Goal: Transaction & Acquisition: Purchase product/service

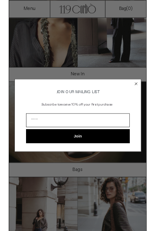
scroll to position [62, 0]
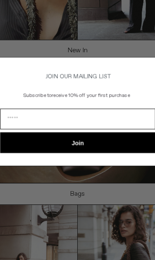
click at [89, 82] on div "Close dialog JOIN OUR MAILING LIST Subscribe to receive 10% off your first purc…" at bounding box center [77, 129] width 143 height 95
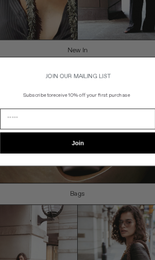
click at [48, 82] on div "Close dialog JOIN OUR MAILING LIST Subscribe to receive 10% off your first purc…" at bounding box center [77, 129] width 143 height 95
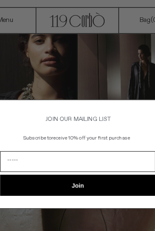
scroll to position [0, 0]
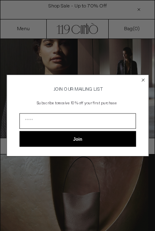
click at [145, 81] on circle "Close dialog" at bounding box center [144, 80] width 6 height 6
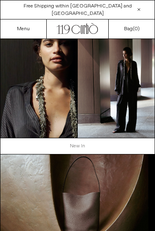
click at [73, 147] on link "New In" at bounding box center [77, 146] width 155 height 16
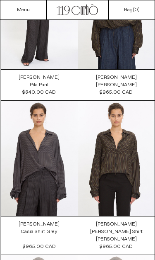
scroll to position [1140, 0]
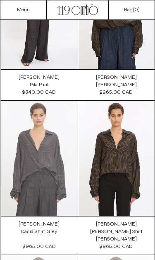
click at [34, 158] on at bounding box center [39, 158] width 77 height 115
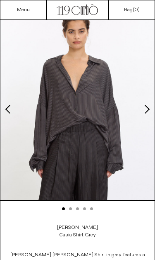
scroll to position [48, 0]
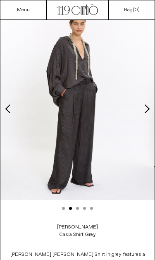
click at [21, 199] on img at bounding box center [77, 103] width 155 height 193
